Goal: Task Accomplishment & Management: Manage account settings

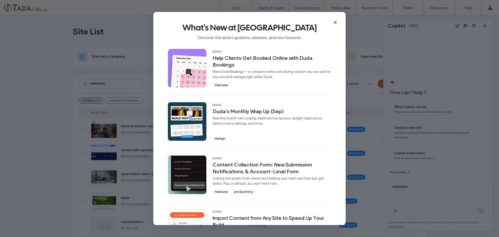
click at [335, 22] on use at bounding box center [335, 22] width 2 height 2
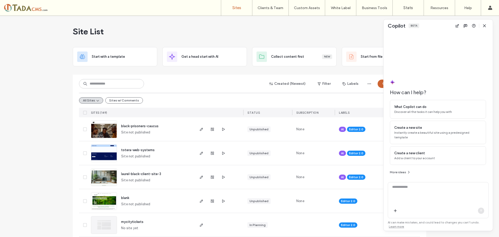
click at [482, 27] on span "button" at bounding box center [484, 26] width 8 height 8
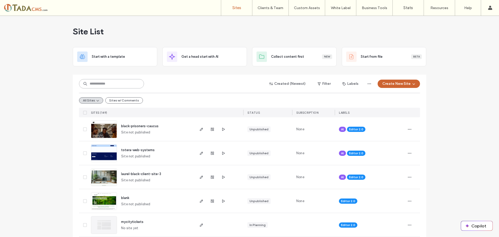
click at [126, 84] on input at bounding box center [111, 83] width 65 height 9
click at [126, 100] on button "Sites w/ Comments" at bounding box center [124, 100] width 38 height 6
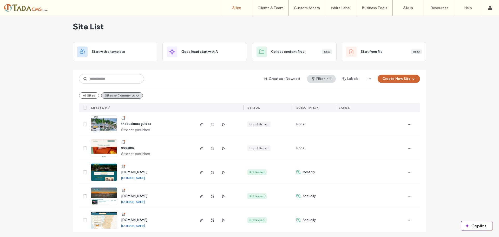
scroll to position [6, 0]
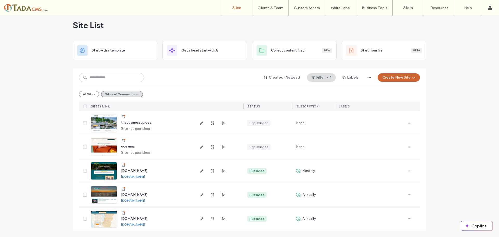
click at [102, 219] on img at bounding box center [103, 227] width 25 height 35
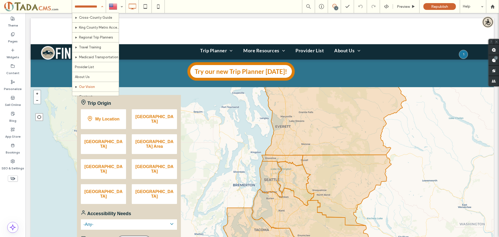
scroll to position [135, 0]
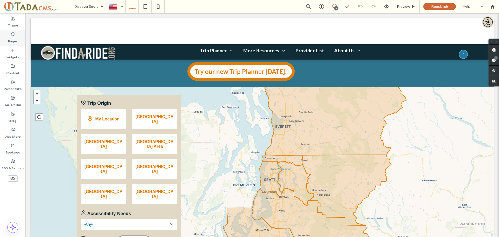
click at [12, 37] on label "Pages" at bounding box center [13, 39] width 10 height 7
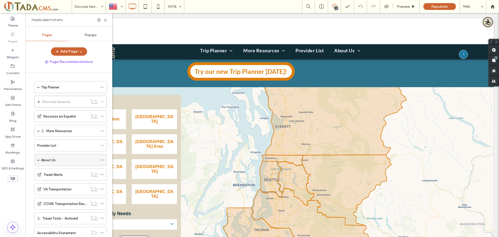
scroll to position [0, 0]
click at [62, 88] on div "Trip Planner" at bounding box center [69, 87] width 57 height 5
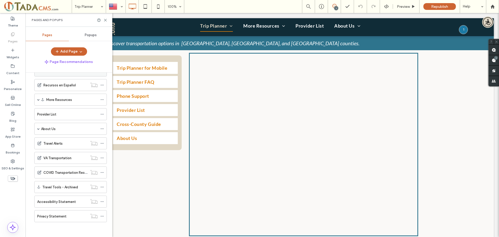
scroll to position [56, 0]
click at [38, 128] on span at bounding box center [38, 128] width 3 height 3
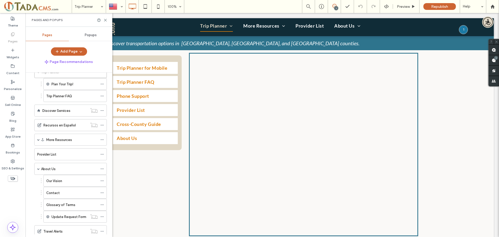
scroll to position [0, 0]
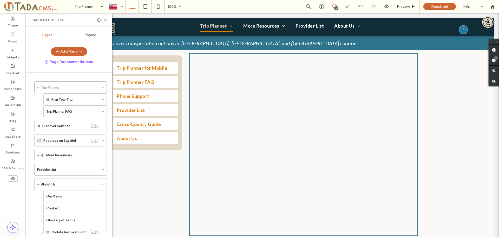
click at [51, 125] on label "Discover Services" at bounding box center [56, 125] width 28 height 9
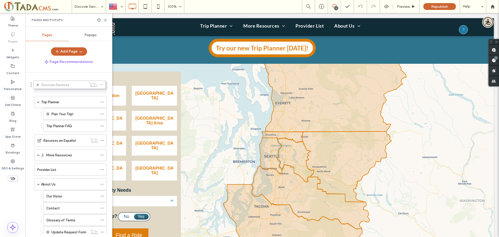
drag, startPoint x: 32, startPoint y: 126, endPoint x: 30, endPoint y: 88, distance: 38.5
click at [51, 87] on label "Discover Services" at bounding box center [56, 87] width 28 height 9
click at [439, 4] on span "Republish" at bounding box center [439, 6] width 17 height 4
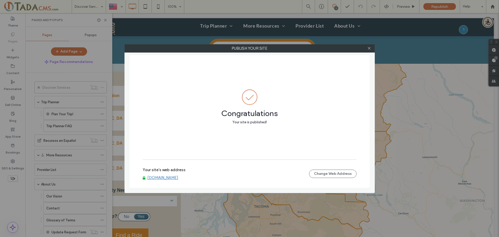
click at [171, 177] on link "[DOMAIN_NAME]" at bounding box center [162, 177] width 31 height 5
